Goal: Register for event/course

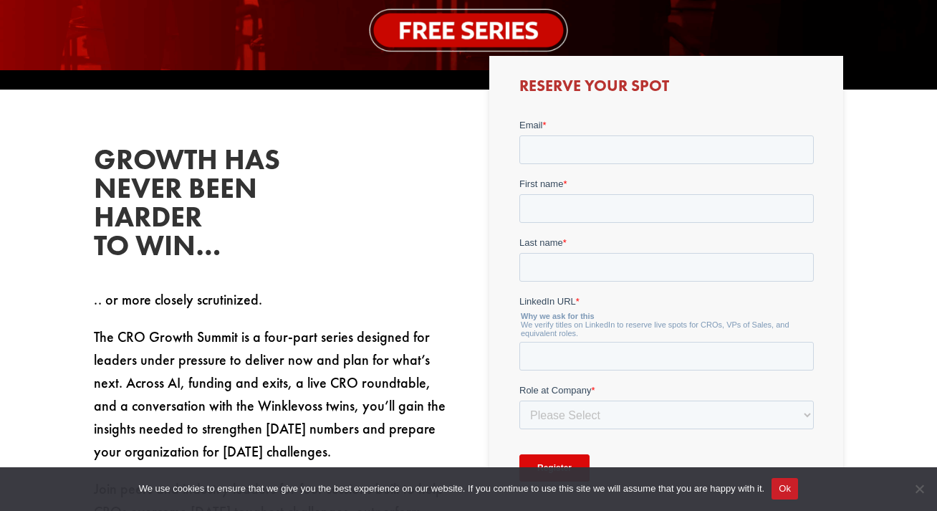
scroll to position [497, 0]
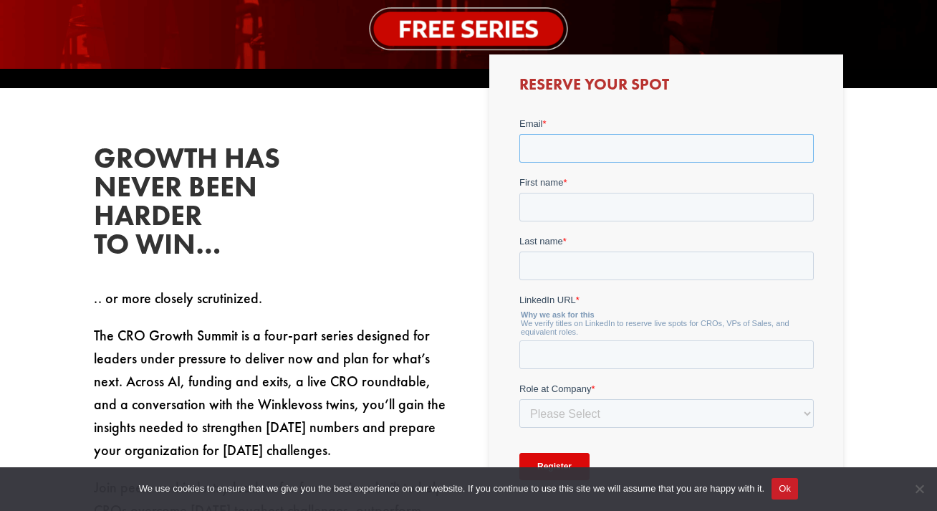
click at [579, 153] on input "Email *" at bounding box center [666, 148] width 294 height 29
type input "[PERSON_NAME][EMAIL_ADDRESS][DOMAIN_NAME]"
type input "[PERSON_NAME]"
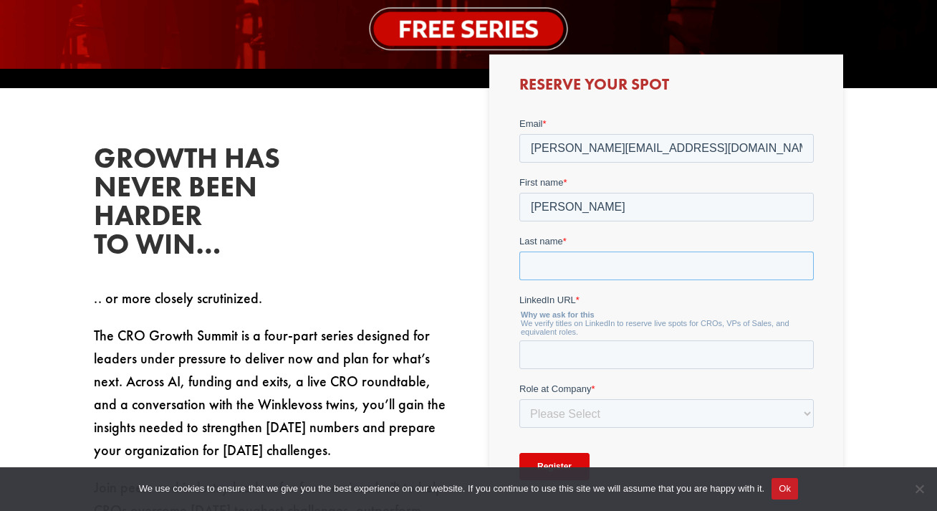
type input "Baddeley"
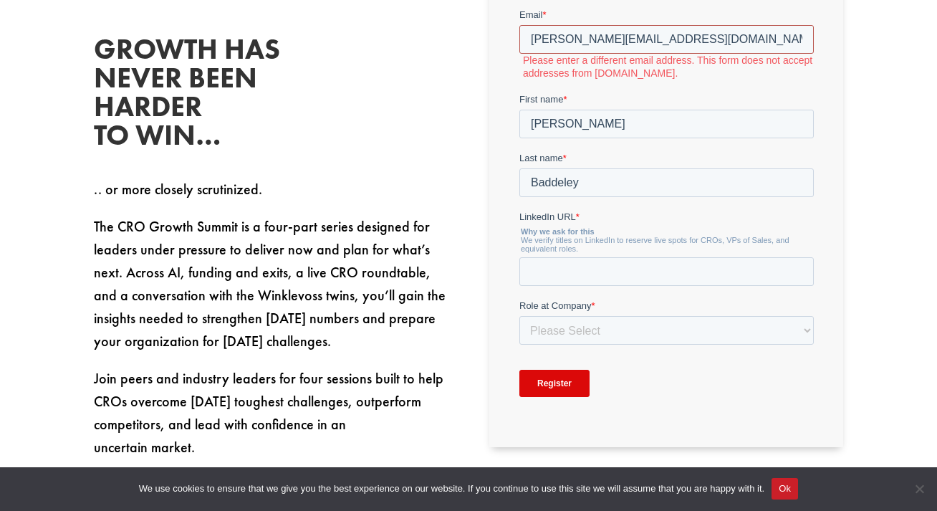
scroll to position [617, 0]
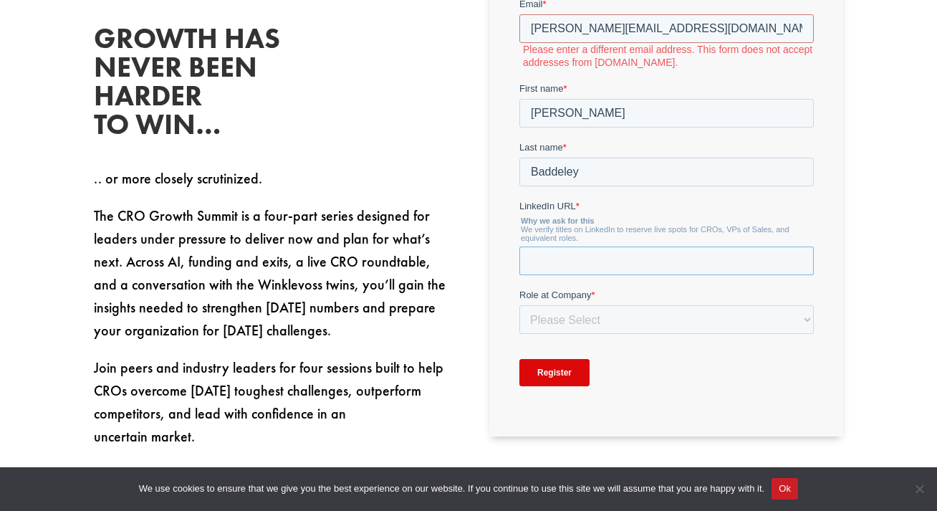
click at [568, 262] on input "LinkedIn URL *" at bounding box center [666, 261] width 294 height 29
paste input "[URL][DOMAIN_NAME][PERSON_NAME]"
type input "[URL][DOMAIN_NAME][PERSON_NAME]"
click at [567, 325] on select "Please Select C-Level (CRO, CSO, etc) Senior Leadership (VP of Sales, VP of Ena…" at bounding box center [666, 320] width 294 height 29
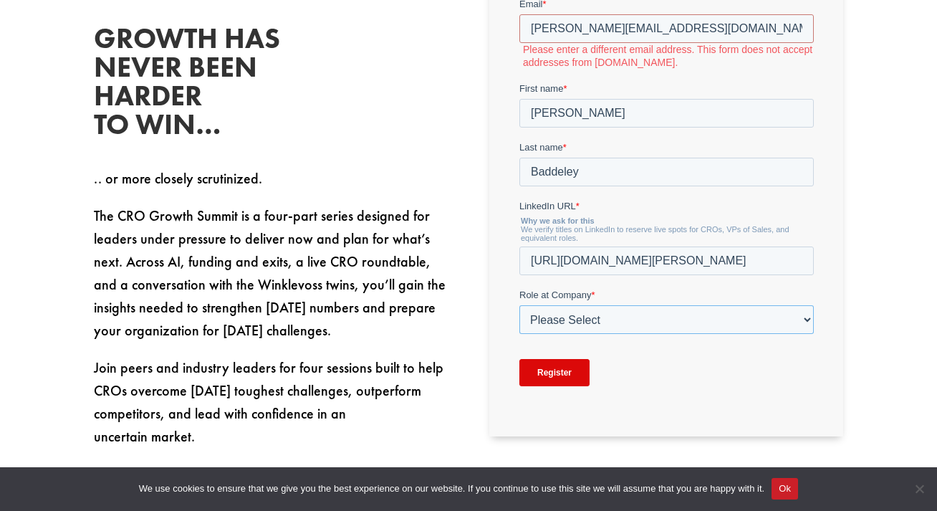
scroll to position [0, 0]
select select "Senior Leadership (VP of Sales, VP of Enablement, etc)"
click at [519, 310] on select "Please Select C-Level (CRO, CSO, etc) Senior Leadership (VP of Sales, VP of Ena…" at bounding box center [666, 320] width 294 height 29
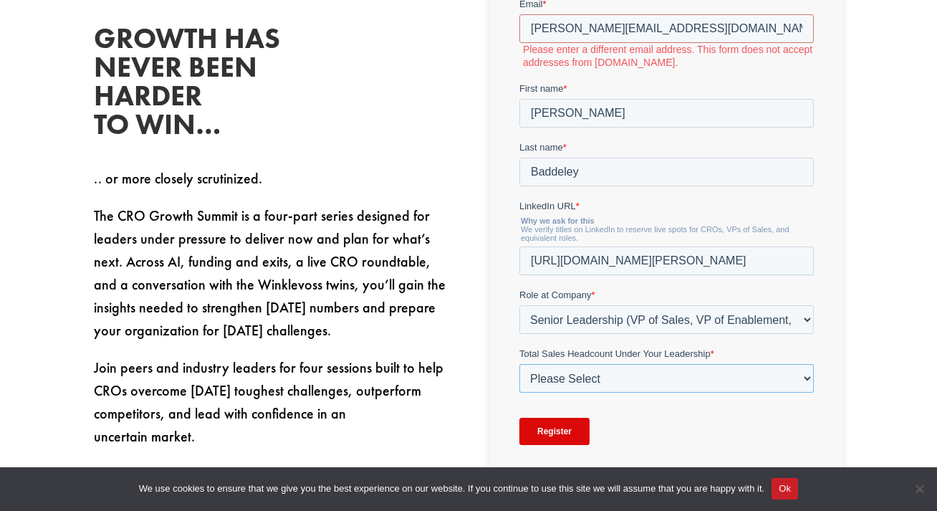
click at [592, 379] on select "Please Select Just Me 1-9 [PHONE_NUMBER] [PHONE_NUMBER]+" at bounding box center [666, 379] width 294 height 29
select select "20-49"
click at [519, 369] on select "Please Select Just Me 1-9 [PHONE_NUMBER] [PHONE_NUMBER]+" at bounding box center [666, 379] width 294 height 29
click at [559, 436] on input "Register" at bounding box center [554, 431] width 70 height 27
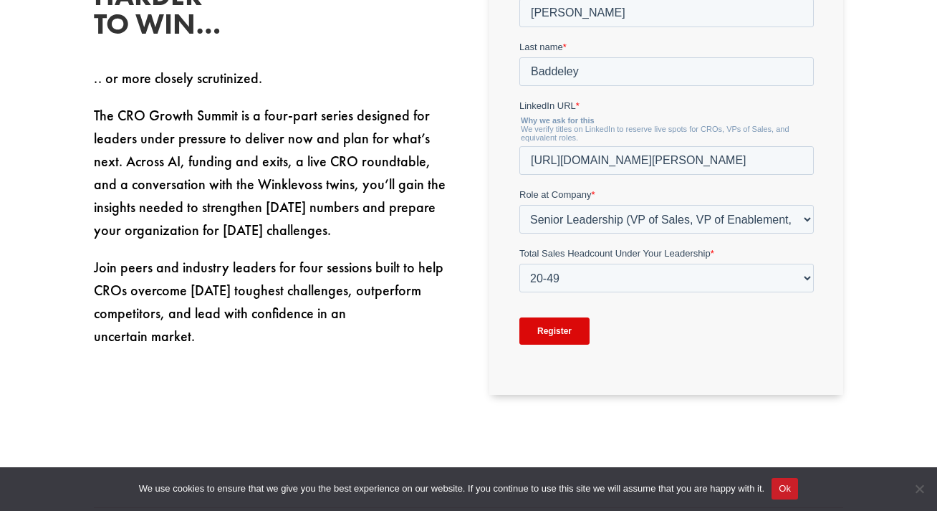
scroll to position [718, 0]
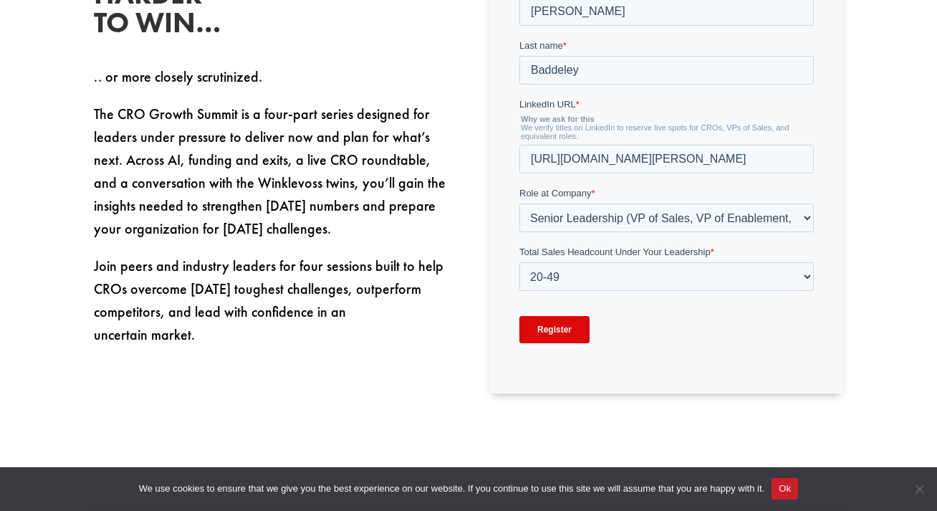
click at [551, 336] on input "Register" at bounding box center [554, 330] width 70 height 27
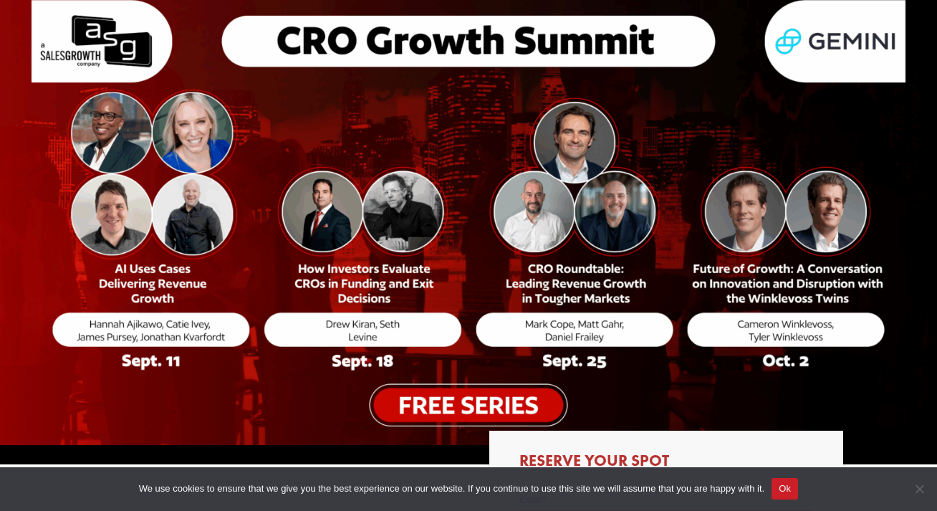
scroll to position [0, 0]
